Goal: Task Accomplishment & Management: Manage account settings

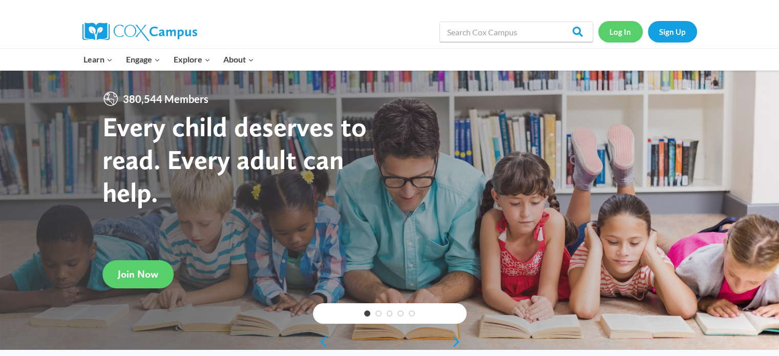
click at [615, 27] on link "Log In" at bounding box center [620, 31] width 45 height 21
click at [619, 35] on link "Log In" at bounding box center [620, 31] width 45 height 21
